Goal: Task Accomplishment & Management: Use online tool/utility

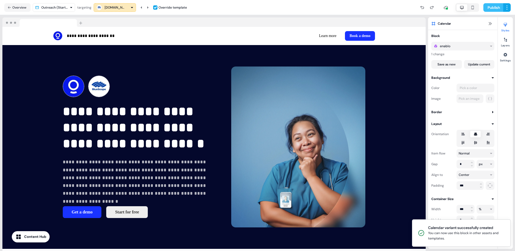
click at [389, 9] on button "Publish" at bounding box center [493, 7] width 20 height 9
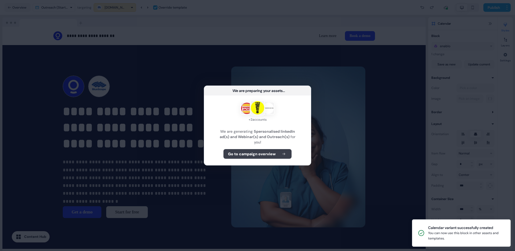
click at [274, 155] on b "Go to campaign overview" at bounding box center [252, 153] width 48 height 5
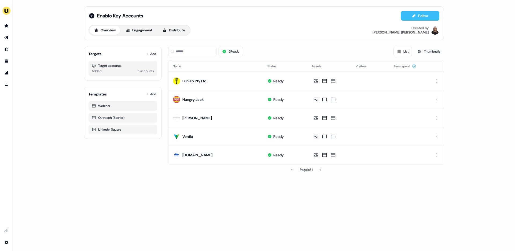
click at [415, 14] on icon at bounding box center [414, 16] width 4 height 4
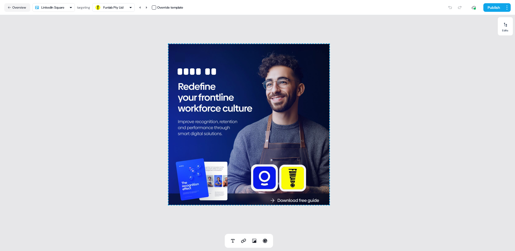
click at [61, 6] on html "For the best experience switch devices to a bigger screen. Go to [DOMAIN_NAME] …" at bounding box center [257, 125] width 515 height 251
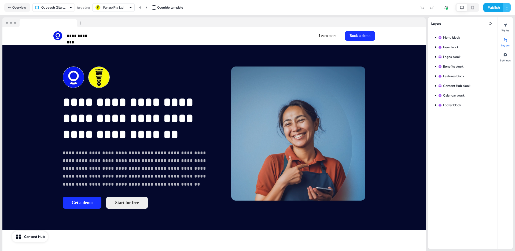
click at [508, 8] on html "**********" at bounding box center [257, 125] width 515 height 251
click at [494, 20] on span "Save as template" at bounding box center [491, 18] width 24 height 4
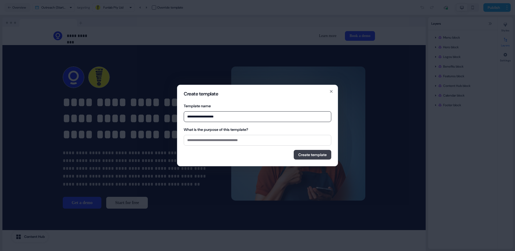
type input "**********"
click at [308, 153] on button "Create template" at bounding box center [313, 155] width 38 height 10
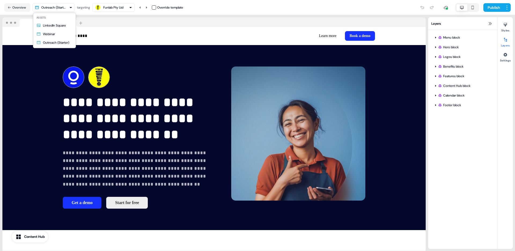
click at [68, 7] on html "**********" at bounding box center [257, 125] width 515 height 251
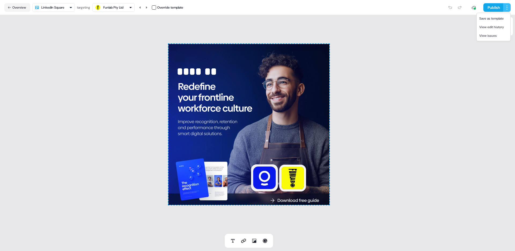
click at [507, 5] on html "For the best experience switch devices to a bigger screen. Go to [DOMAIN_NAME] …" at bounding box center [257, 125] width 515 height 251
click at [492, 20] on div "Save as template" at bounding box center [494, 18] width 32 height 9
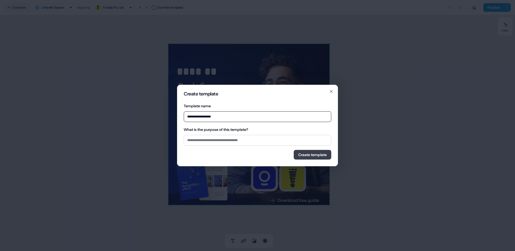
type input "**********"
click at [314, 155] on button "Create template" at bounding box center [313, 155] width 38 height 10
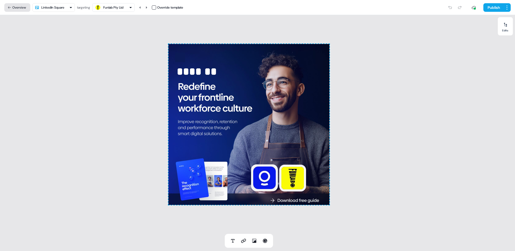
click at [20, 9] on button "Overview" at bounding box center [17, 7] width 26 height 9
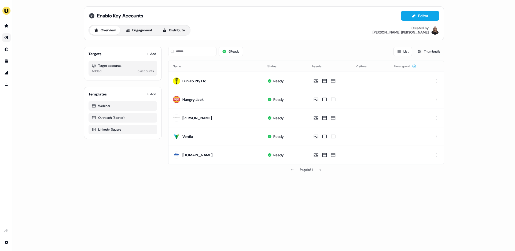
click at [91, 16] on icon at bounding box center [91, 15] width 5 height 5
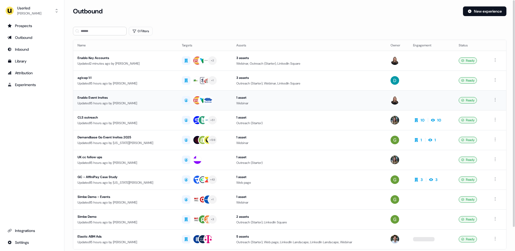
click at [113, 104] on div "Updated 15 hours ago by [PERSON_NAME]" at bounding box center [126, 103] width 96 height 5
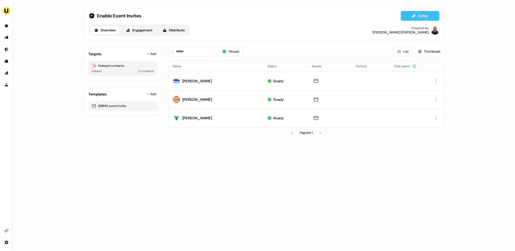
click at [432, 16] on button "Editor" at bounding box center [420, 16] width 39 height 10
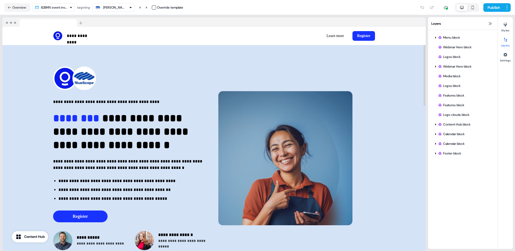
click at [130, 6] on icon "button" at bounding box center [130, 7] width 3 height 3
click at [120, 36] on div "[PERSON_NAME]" at bounding box center [112, 40] width 31 height 8
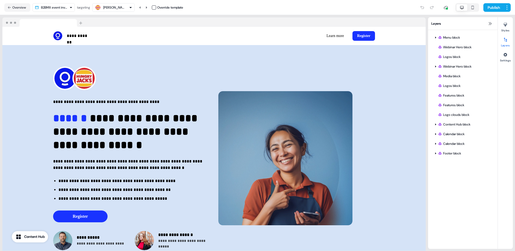
click at [114, 7] on div "[PERSON_NAME]" at bounding box center [113, 7] width 21 height 5
click at [113, 50] on div "[PERSON_NAME]" at bounding box center [117, 50] width 21 height 5
click at [507, 7] on html "**********" at bounding box center [257, 125] width 515 height 251
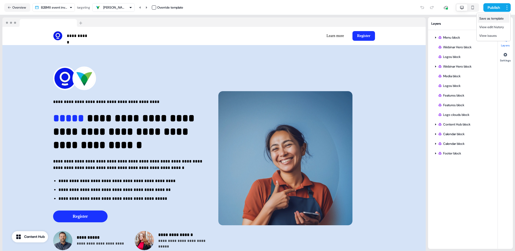
click at [488, 20] on span "Save as template" at bounding box center [491, 18] width 24 height 4
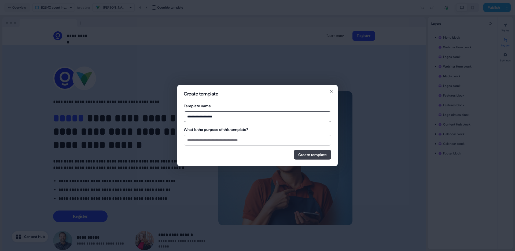
type input "**********"
click at [309, 156] on button "Create template" at bounding box center [313, 155] width 38 height 10
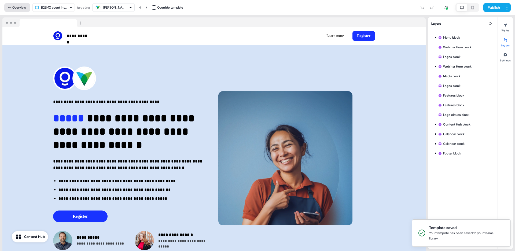
click at [21, 6] on button "Overview" at bounding box center [17, 7] width 26 height 9
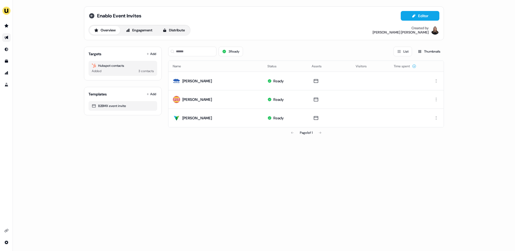
click at [91, 15] on icon at bounding box center [91, 16] width 6 height 6
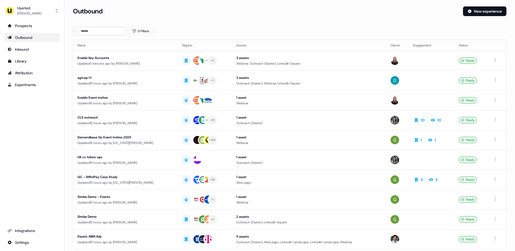
click at [30, 39] on div "Outbound" at bounding box center [32, 37] width 49 height 5
click at [20, 41] on link "Outbound" at bounding box center [32, 37] width 56 height 9
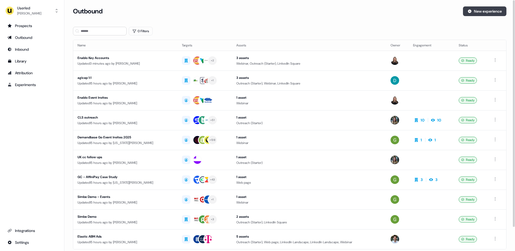
click at [490, 9] on button "New experience" at bounding box center [484, 11] width 43 height 10
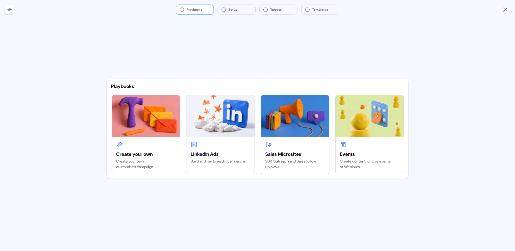
click at [284, 131] on img at bounding box center [295, 116] width 68 height 42
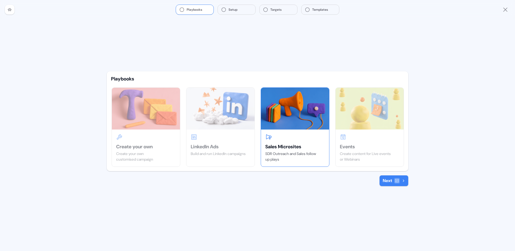
click at [390, 180] on button "Next" at bounding box center [393, 180] width 29 height 11
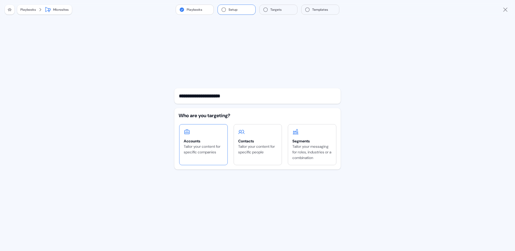
type input "**********"
click at [201, 148] on div "Tailor your content for specific companies" at bounding box center [203, 149] width 39 height 11
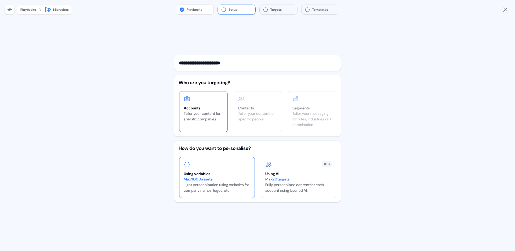
click at [201, 171] on div "Using variables" at bounding box center [217, 173] width 67 height 5
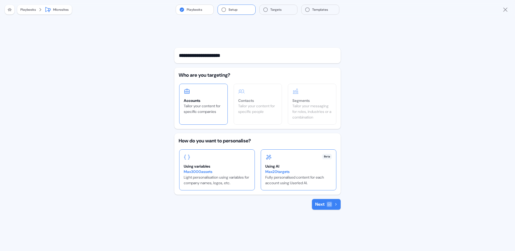
click at [270, 169] on div "Max 20 targets" at bounding box center [298, 172] width 67 height 6
click at [318, 202] on button "Next" at bounding box center [326, 204] width 29 height 11
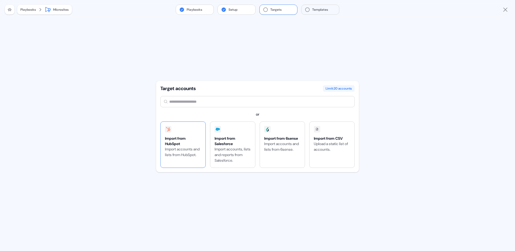
click at [194, 141] on div "Import from HubSpot" at bounding box center [183, 141] width 36 height 11
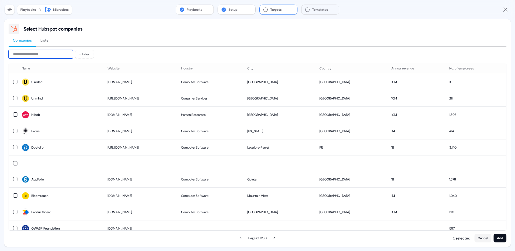
click at [45, 53] on input at bounding box center [41, 54] width 64 height 9
click at [504, 10] on icon "Close" at bounding box center [505, 9] width 6 height 6
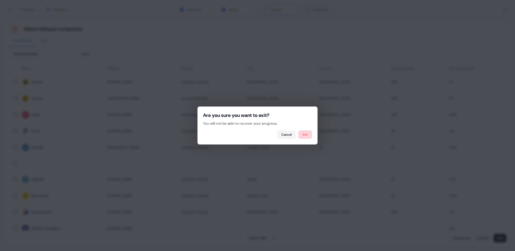
click at [302, 135] on button "Exit" at bounding box center [305, 134] width 14 height 9
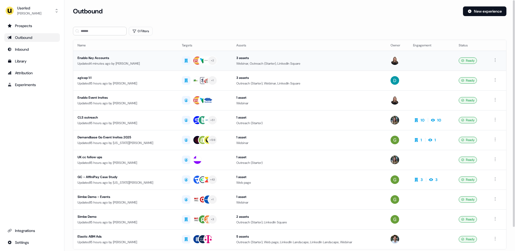
click at [226, 64] on td "+ 2" at bounding box center [205, 61] width 54 height 20
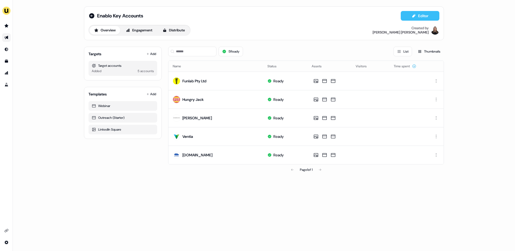
click at [413, 14] on icon at bounding box center [414, 16] width 4 height 4
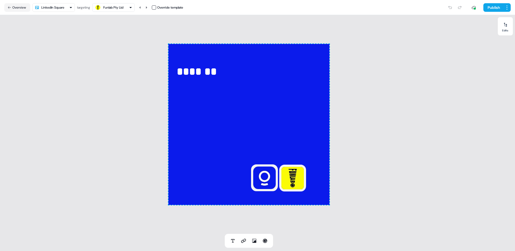
click at [59, 10] on html "For the best experience switch devices to a bigger screen. Go to [DOMAIN_NAME] …" at bounding box center [257, 125] width 515 height 251
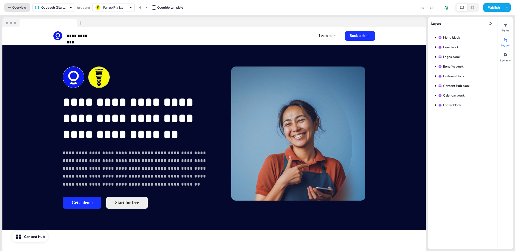
click at [16, 6] on button "Overview" at bounding box center [17, 7] width 26 height 9
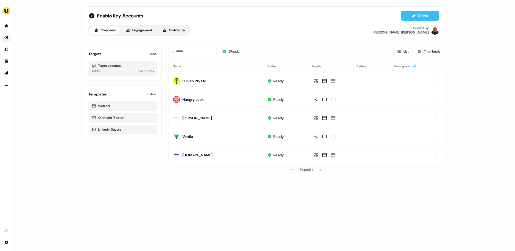
click at [417, 17] on button "Editor" at bounding box center [420, 16] width 39 height 10
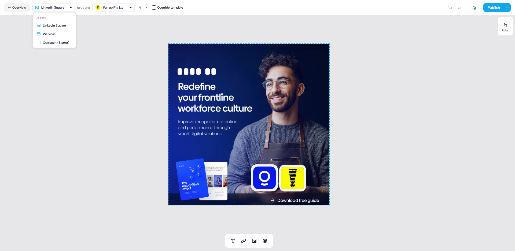
click at [61, 9] on html "For the best experience switch devices to a bigger screen. Go to Userled.io Ena…" at bounding box center [257, 125] width 515 height 251
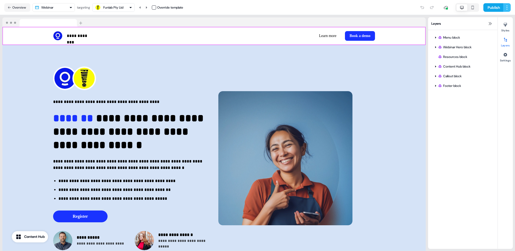
click at [505, 6] on html "**********" at bounding box center [257, 125] width 515 height 251
click at [489, 22] on div "Save as template" at bounding box center [494, 18] width 32 height 9
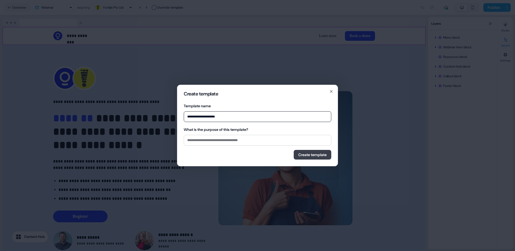
type input "**********"
click at [306, 157] on button "Create template" at bounding box center [313, 155] width 38 height 10
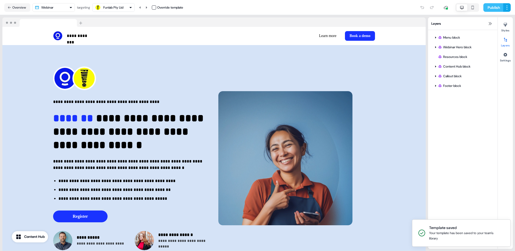
click at [494, 8] on button "Publish" at bounding box center [493, 7] width 20 height 9
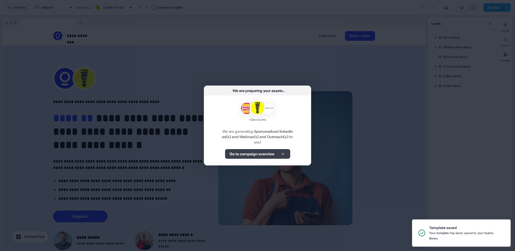
click at [248, 154] on b "Go to campaign overview" at bounding box center [252, 153] width 45 height 5
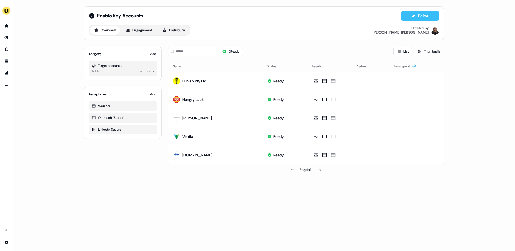
click at [408, 14] on button "Editor" at bounding box center [420, 16] width 39 height 10
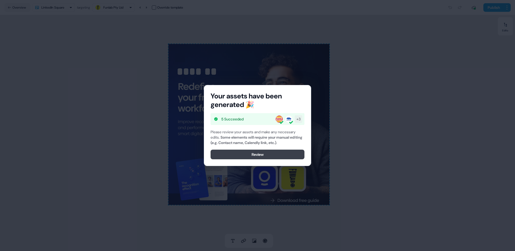
click at [256, 157] on button "Review" at bounding box center [258, 155] width 94 height 10
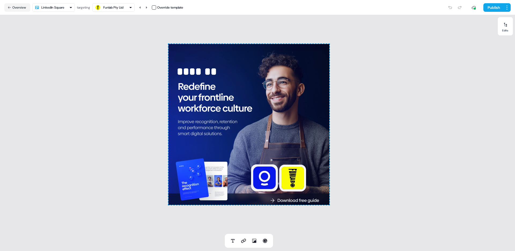
click at [62, 7] on html "For the best experience switch devices to a bigger screen. Go to [DOMAIN_NAME] …" at bounding box center [257, 125] width 515 height 251
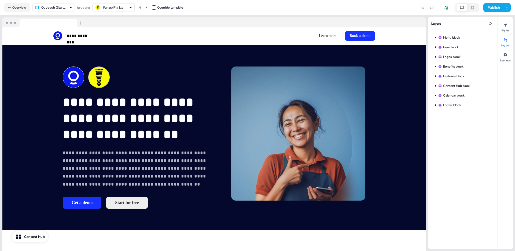
click at [120, 7] on div "Funlab Pty Ltd" at bounding box center [113, 7] width 20 height 5
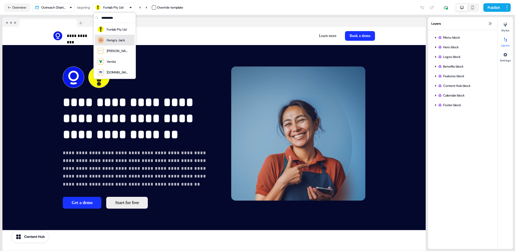
click at [114, 43] on div "Hungry Jack" at bounding box center [116, 40] width 18 height 5
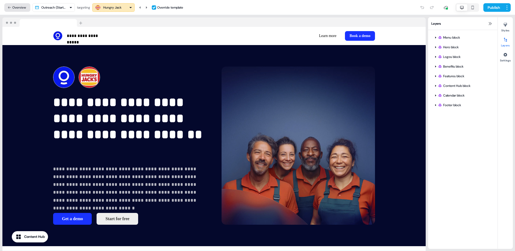
click at [16, 8] on button "Overview" at bounding box center [17, 7] width 26 height 9
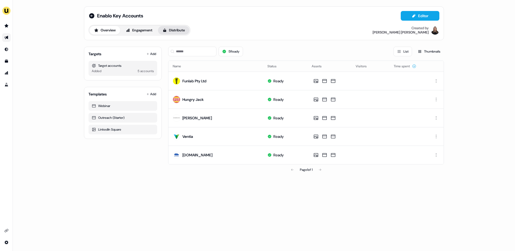
click at [186, 31] on button "Distribute" at bounding box center [173, 30] width 31 height 9
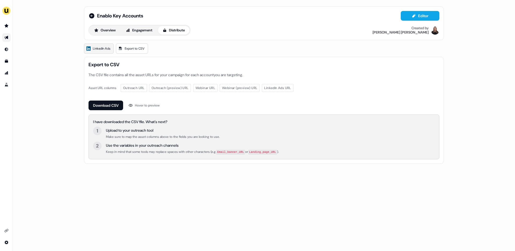
click at [105, 49] on span "LinkedIn Ads" at bounding box center [101, 48] width 17 height 5
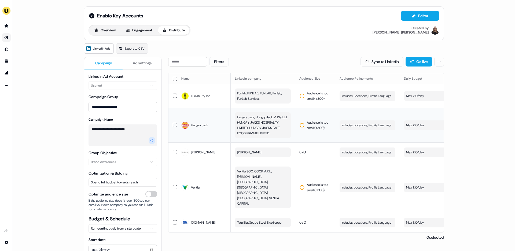
click at [250, 126] on span "Hungry Jack, Hungry Jack's® Pty Ltd, HUNGRY JACKS HOSPITALITY LIMITED, HUNGRY J…" at bounding box center [262, 125] width 50 height 21
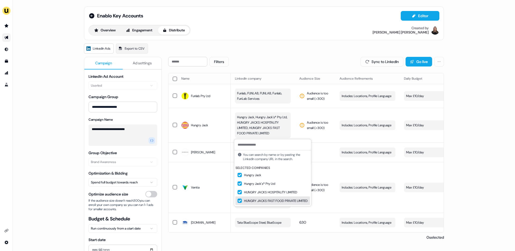
click at [226, 232] on div "Filters Sync to LinkedIn Go live Name LinkedIn company Audience Size Audience R…" at bounding box center [306, 177] width 276 height 241
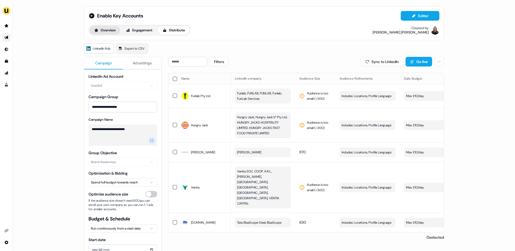
click at [101, 30] on button "Overview" at bounding box center [105, 30] width 31 height 9
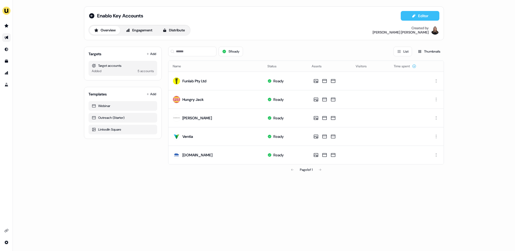
click at [430, 15] on button "Editor" at bounding box center [420, 16] width 39 height 10
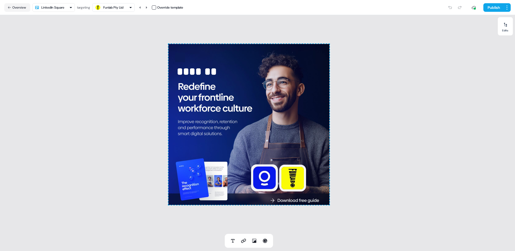
click at [57, 7] on html "For the best experience switch devices to a bigger screen. Go to [DOMAIN_NAME] …" at bounding box center [257, 125] width 515 height 251
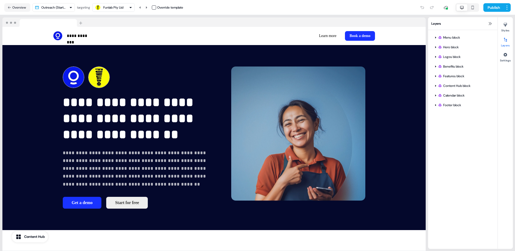
click at [123, 9] on div "Funlab Pty Ltd" at bounding box center [113, 7] width 20 height 5
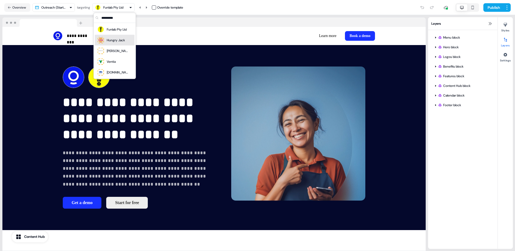
click at [121, 41] on div "Hungry Jack" at bounding box center [116, 40] width 18 height 5
